Goal: Feedback & Contribution: Contribute content

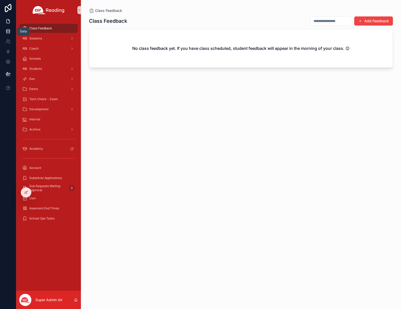
click at [11, 31] on link at bounding box center [8, 31] width 16 height 10
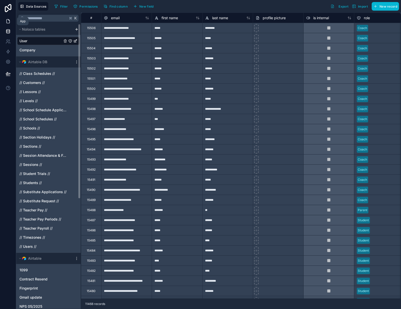
click at [8, 21] on icon at bounding box center [8, 21] width 5 height 5
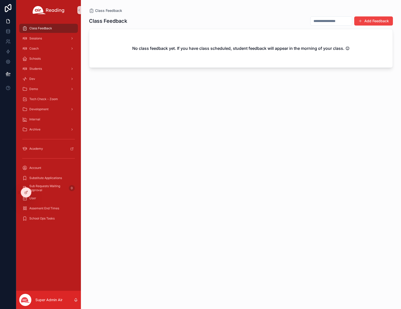
click at [245, 123] on div "Class Feedback Add Feedback No class feedback yet. If you have class scheduled,…" at bounding box center [241, 158] width 304 height 290
